Goal: Task Accomplishment & Management: Complete application form

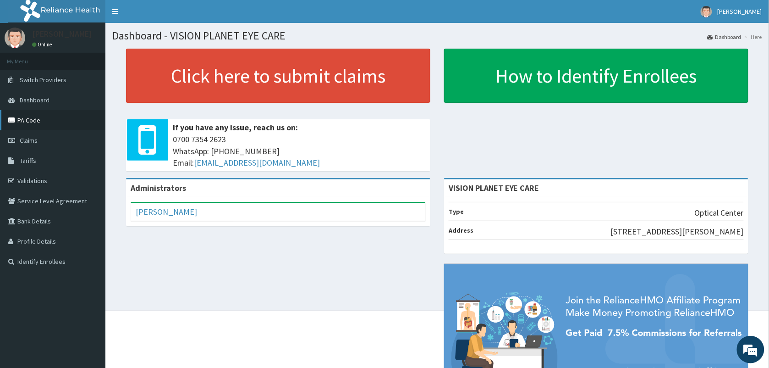
click at [54, 124] on link "PA Code" at bounding box center [52, 120] width 105 height 20
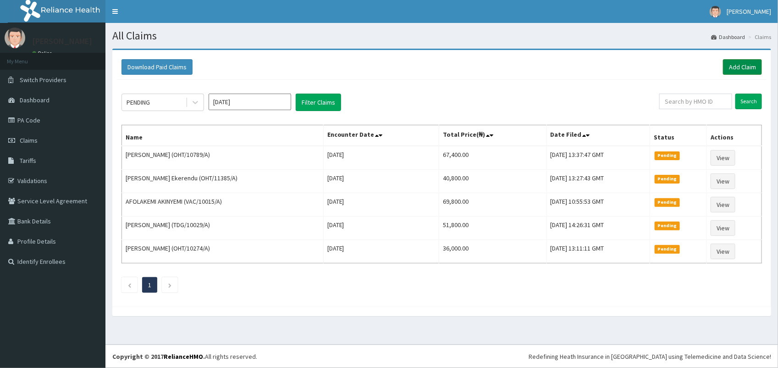
click at [742, 64] on link "Add Claim" at bounding box center [742, 67] width 39 height 16
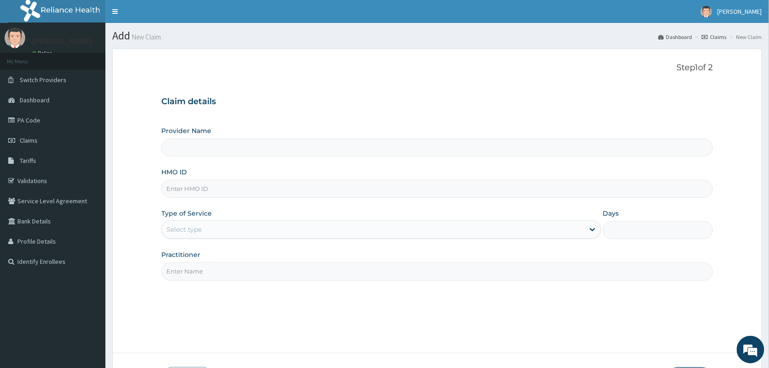
click at [185, 190] on input "HMO ID" at bounding box center [437, 189] width 552 height 18
type input "VISION PLANET EYE CARE"
type input "C"
type input "MCM/10020/A"
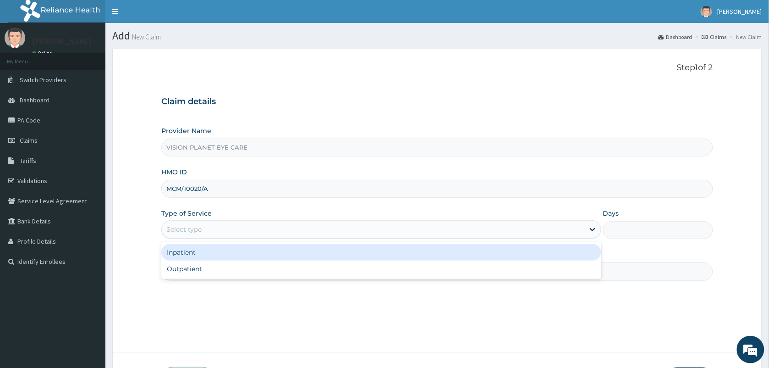
click at [181, 269] on div "Outpatient" at bounding box center [381, 268] width 440 height 16
type input "1"
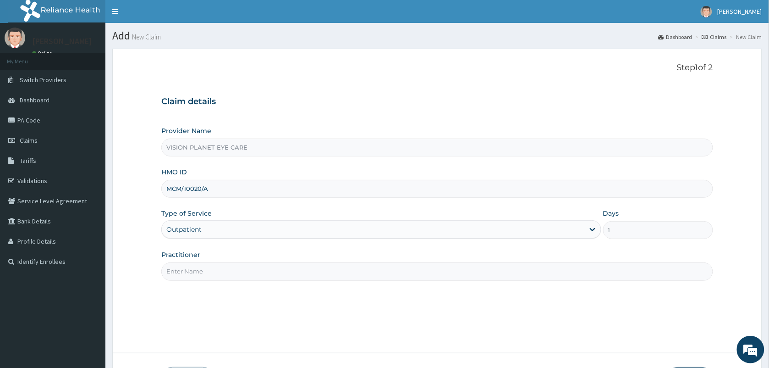
click at [198, 275] on input "Practitioner" at bounding box center [437, 271] width 552 height 18
type input "DR NDIDI="
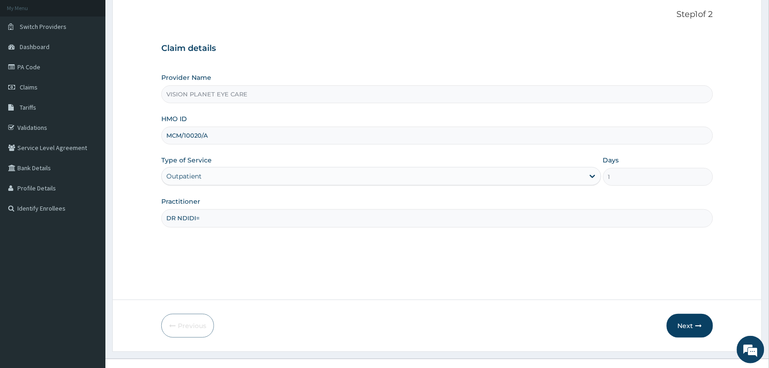
scroll to position [67, 0]
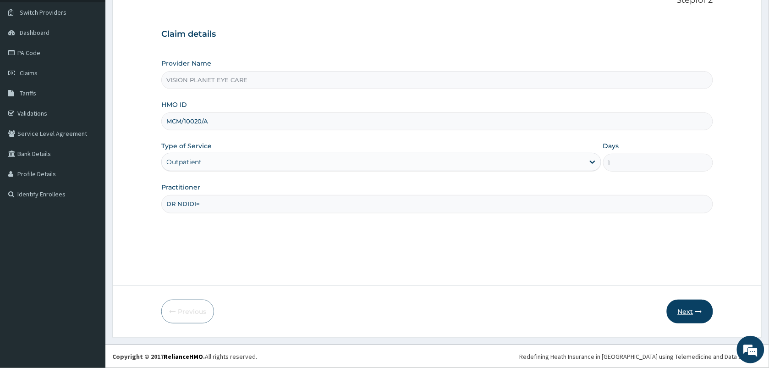
click at [697, 312] on icon "button" at bounding box center [699, 311] width 6 height 6
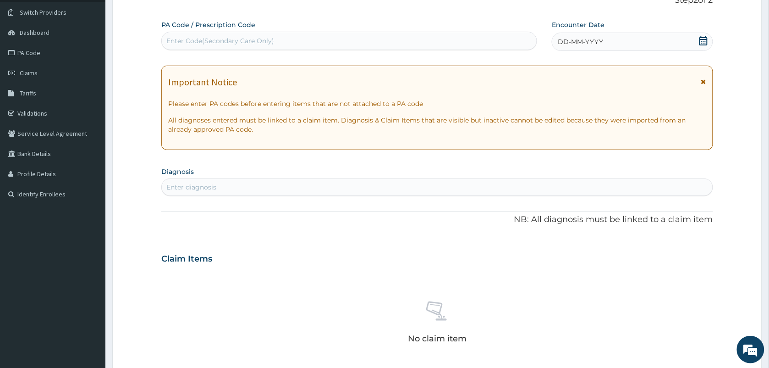
click at [589, 48] on div "DD-MM-YYYY" at bounding box center [632, 42] width 161 height 18
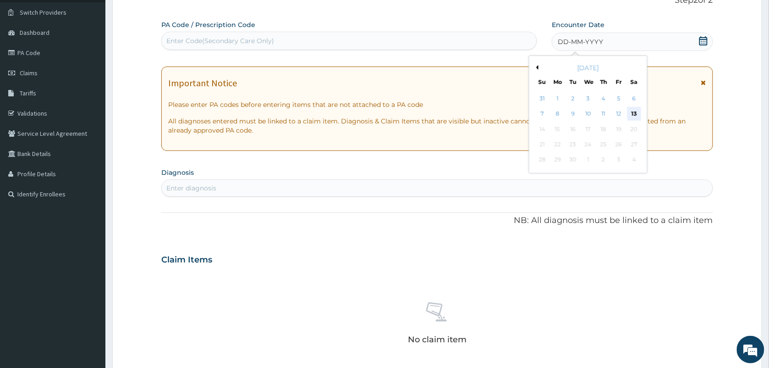
click at [640, 115] on div "13" at bounding box center [634, 114] width 14 height 14
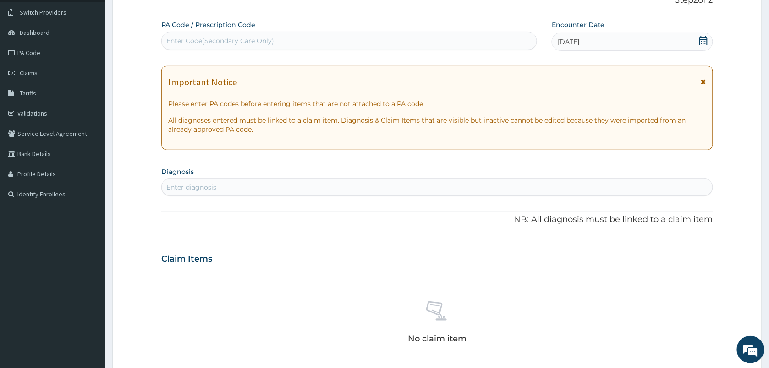
paste input "PA/6C14C0"
type input "PA/6C14C0"
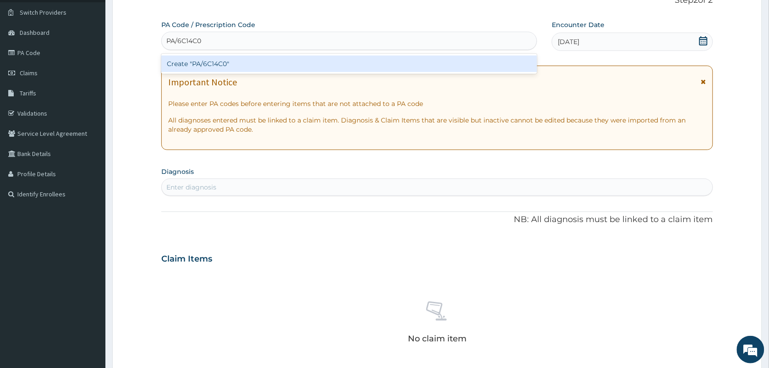
click at [184, 62] on div "Create "PA/6C14C0"" at bounding box center [349, 63] width 376 height 16
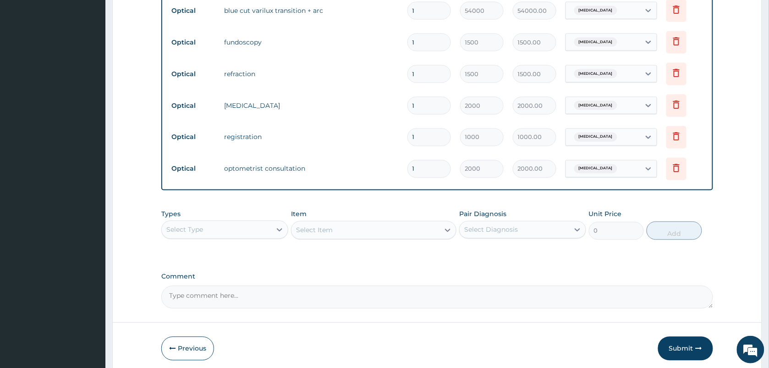
scroll to position [439, 0]
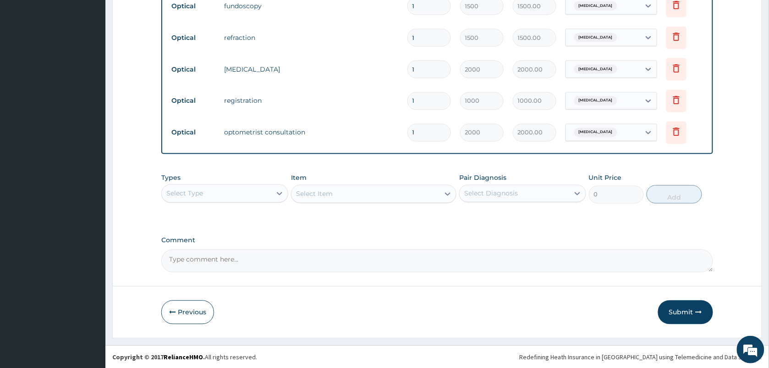
click at [209, 261] on textarea "Comment" at bounding box center [437, 260] width 552 height 23
type textarea "K"
click at [677, 322] on button "Submit" at bounding box center [685, 312] width 55 height 24
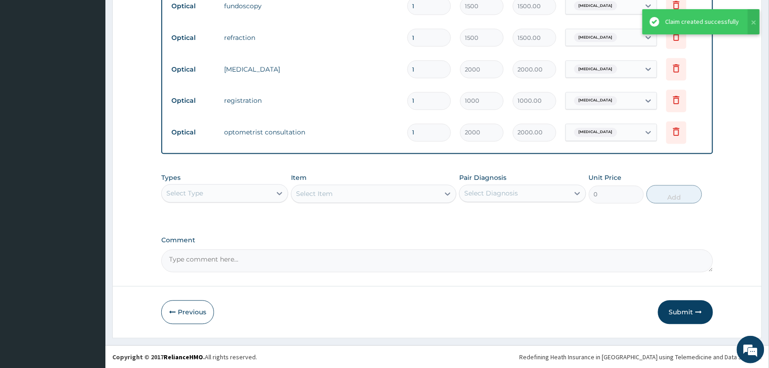
click at [700, 26] on div "Claim created successfully" at bounding box center [702, 22] width 74 height 10
